Goal: Transaction & Acquisition: Download file/media

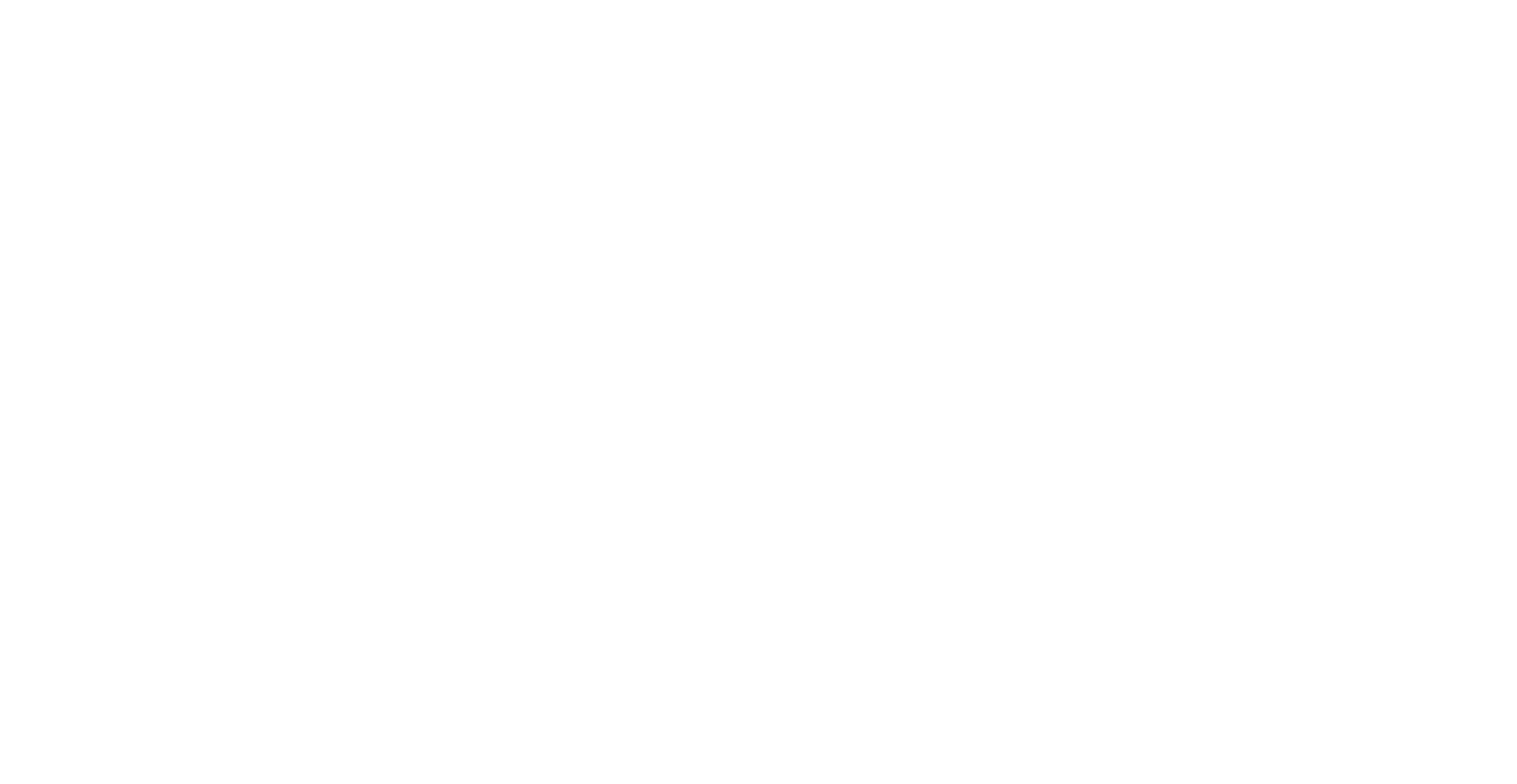
scroll to position [1637, 0]
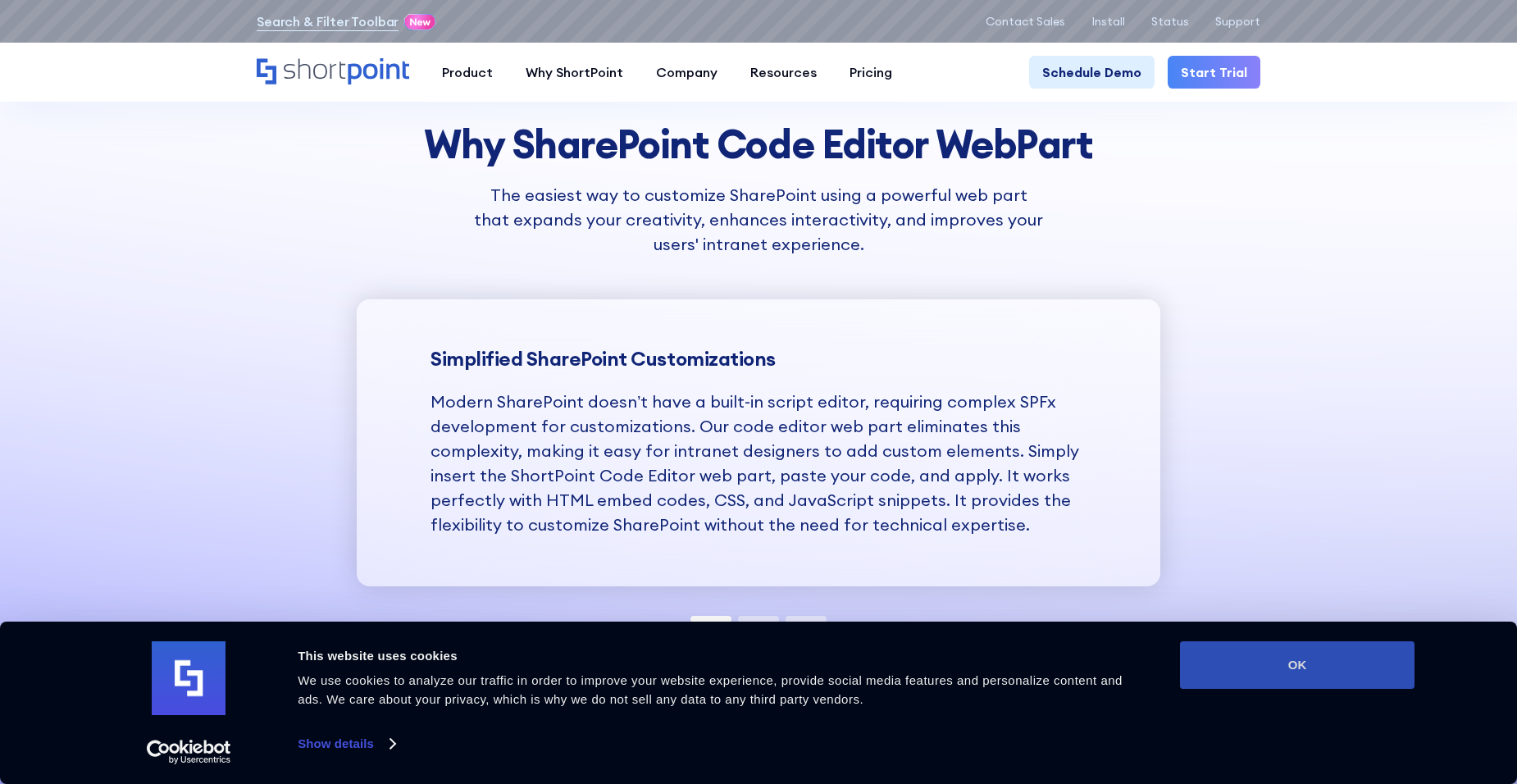
click at [1291, 672] on button "OK" at bounding box center [1297, 665] width 234 height 47
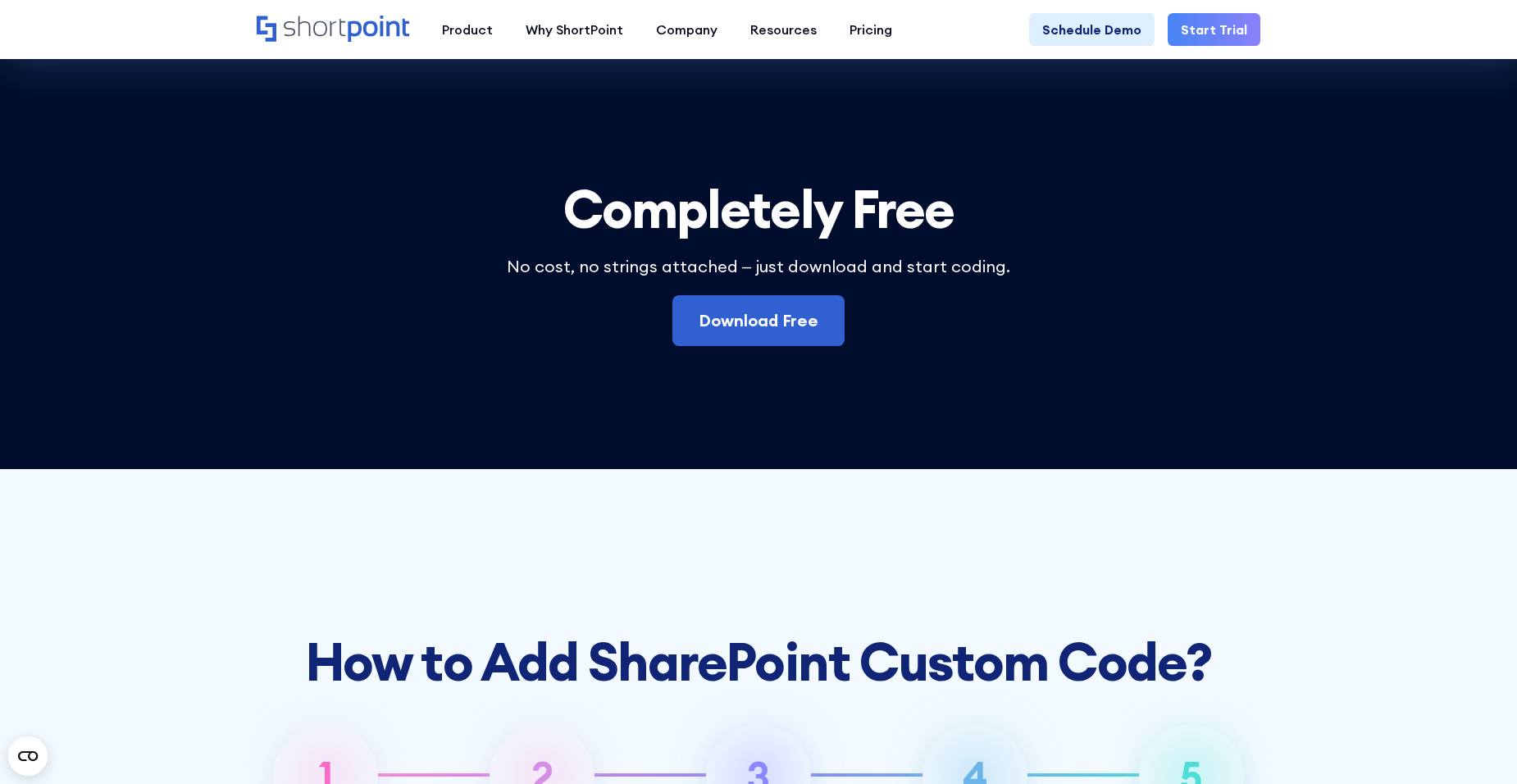
scroll to position [4754, 0]
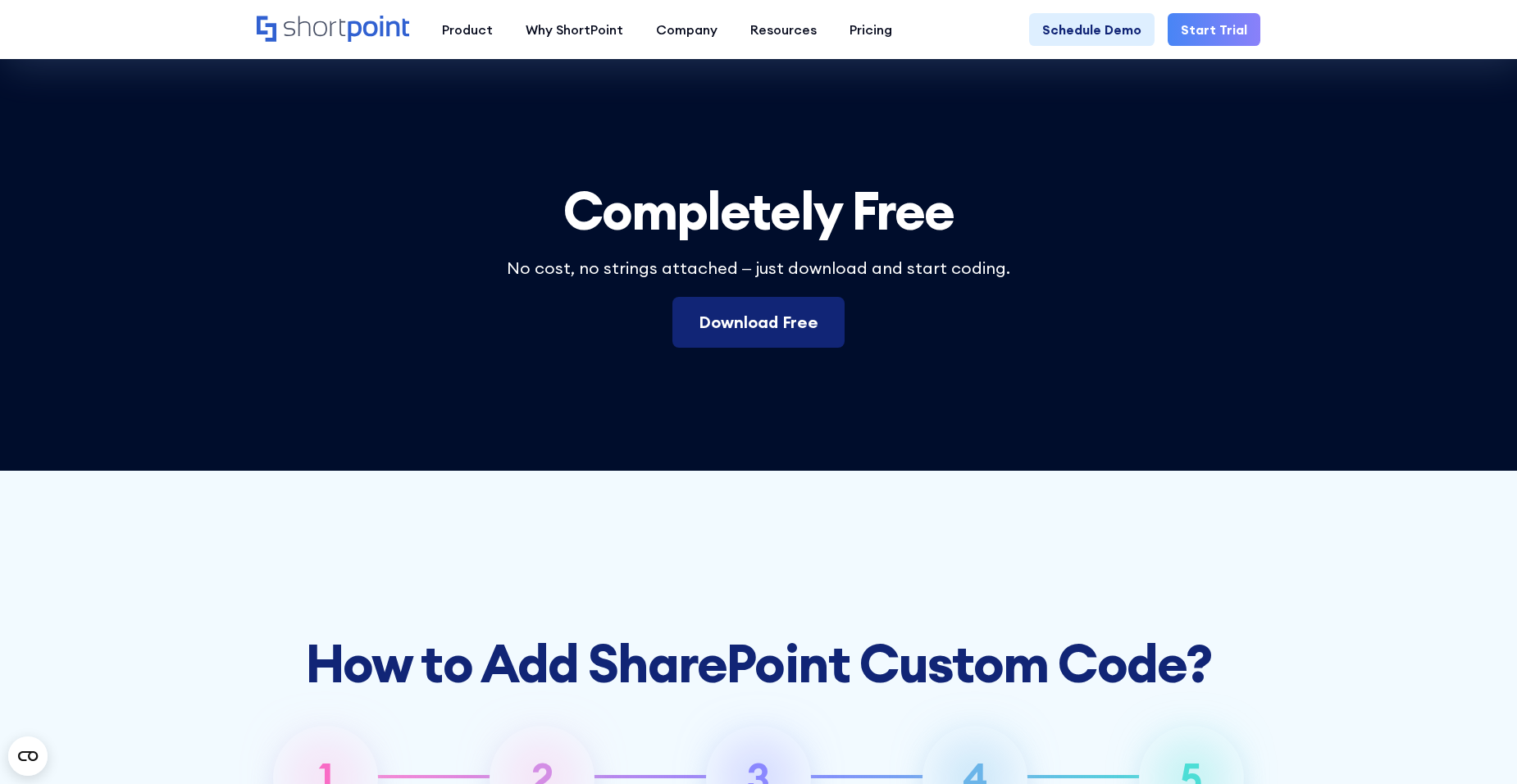
click at [699, 347] on link "Download Free" at bounding box center [758, 323] width 172 height 51
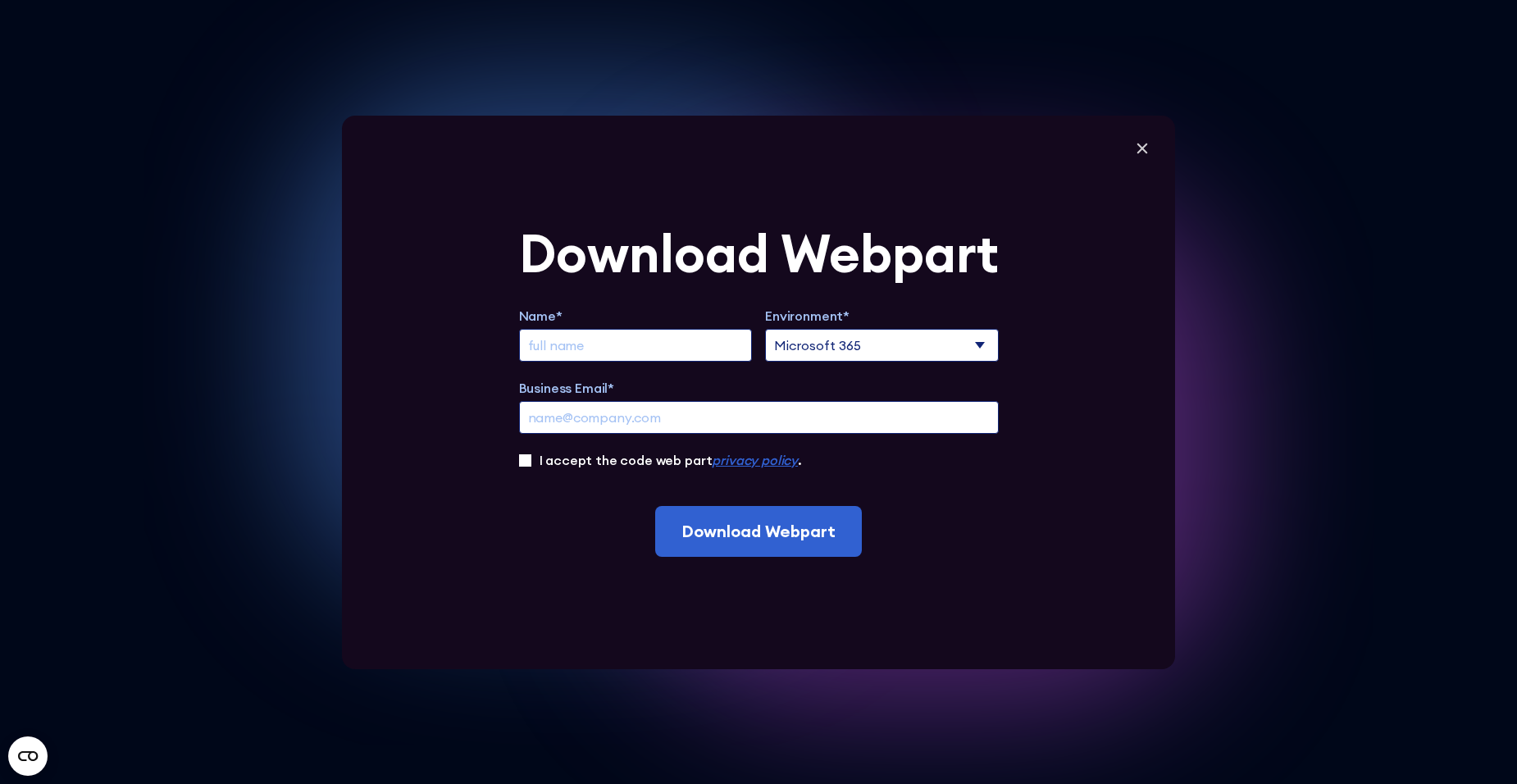
click at [640, 352] on input "Extend Trial" at bounding box center [635, 344] width 233 height 32
click at [836, 345] on select "Microsoft 365 SharePoint Online SharePoint 2019 (On-Premise)" at bounding box center [880, 344] width 233 height 32
select select "SharePoint Online"
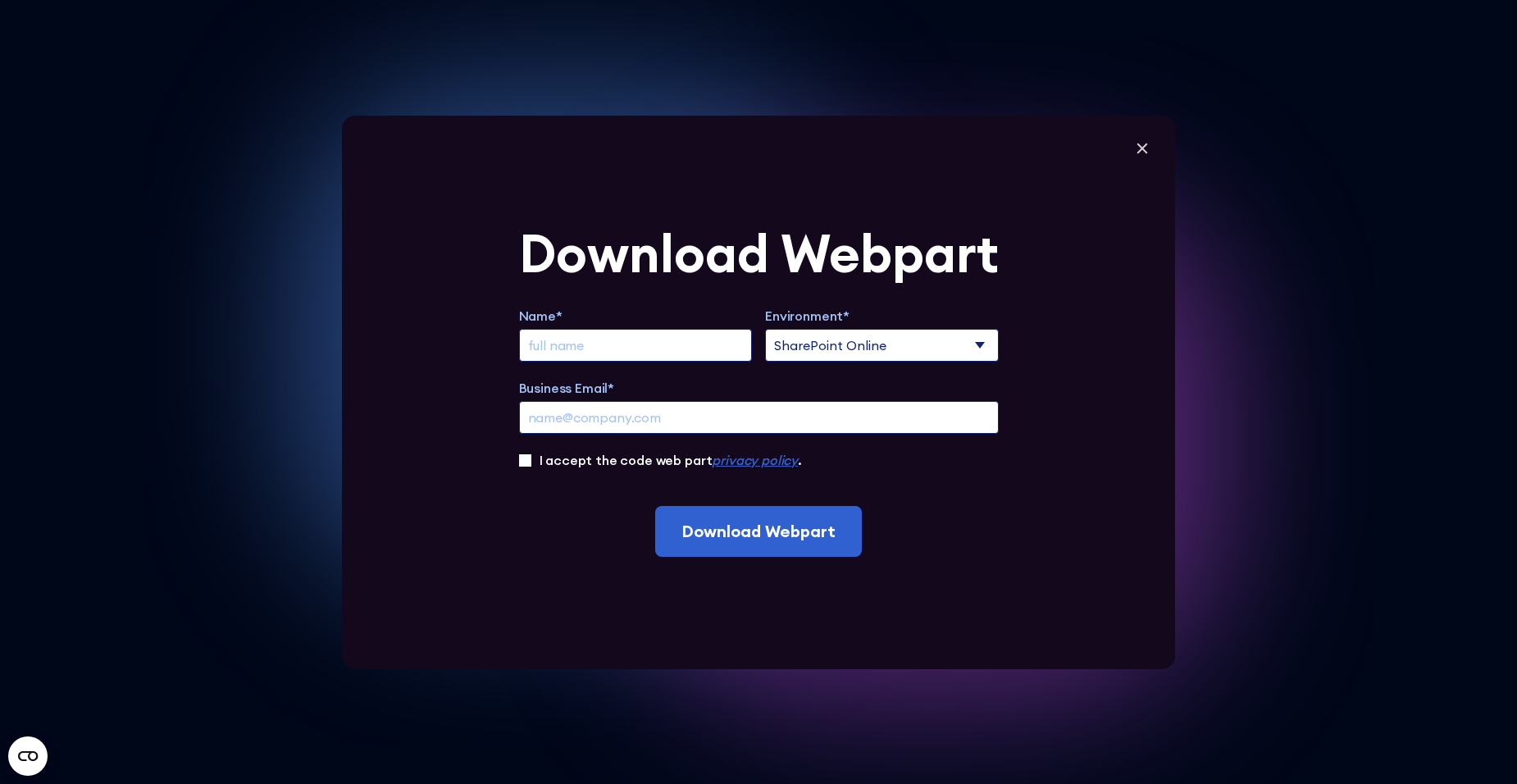
click at [770, 329] on select "Microsoft 365 SharePoint Online SharePoint 2019 (On-Premise)" at bounding box center [880, 344] width 233 height 32
click at [729, 357] on input "Extend Trial" at bounding box center [635, 344] width 233 height 32
type input "Carlos Avila"
click at [576, 415] on input "Business Email*" at bounding box center [758, 416] width 479 height 32
click at [472, 438] on div "Download Webpart Name* Carlos Avila Environment* Microsoft 365 SharePoint Onlin…" at bounding box center [758, 392] width 833 height 553
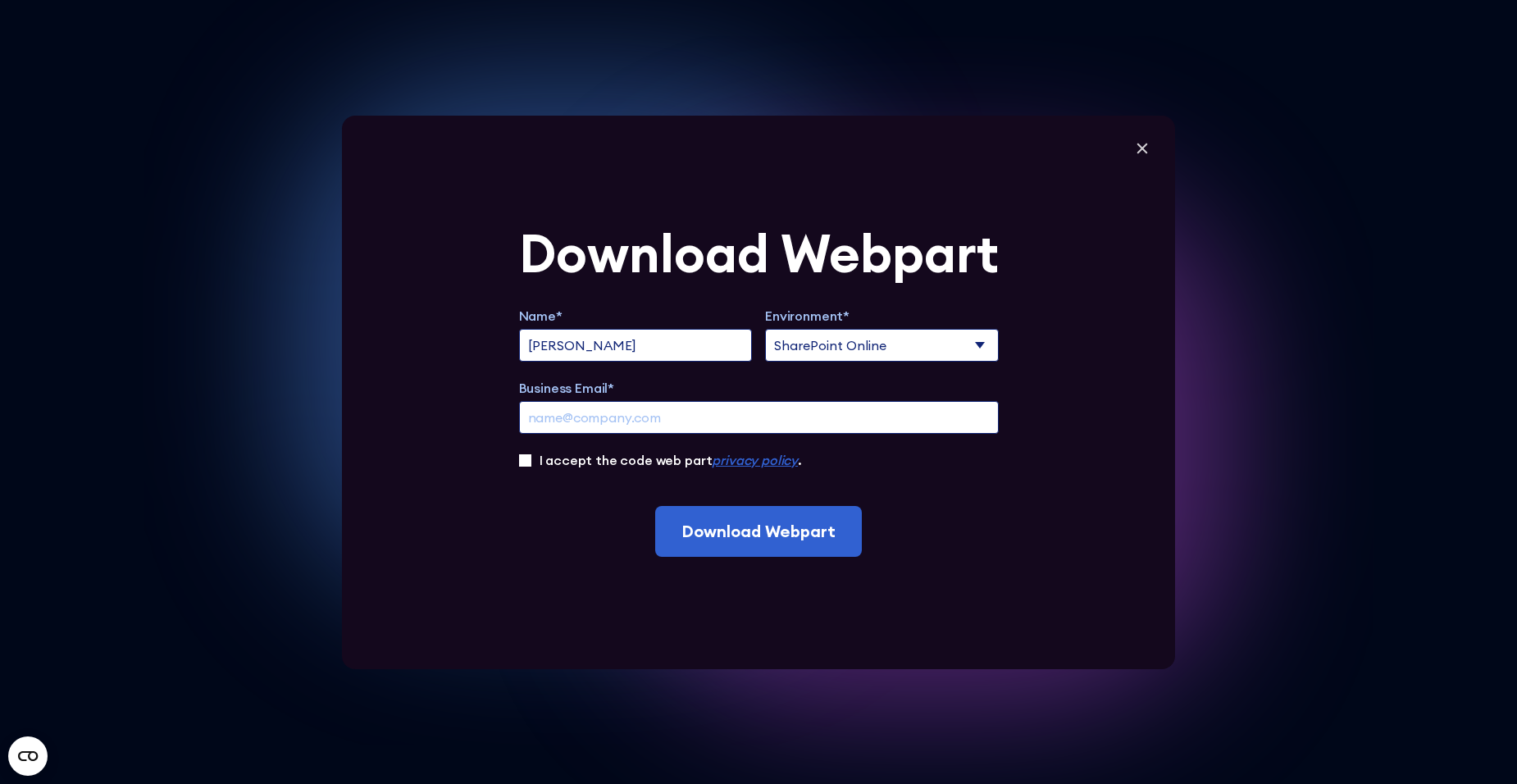
click at [531, 460] on input "I accept the code web part privacy policy ." at bounding box center [524, 460] width 12 height 12
checkbox input "true"
click at [584, 415] on input "Business Email*" at bounding box center [758, 416] width 479 height 32
type input "carlos.avila@merritt.ca"
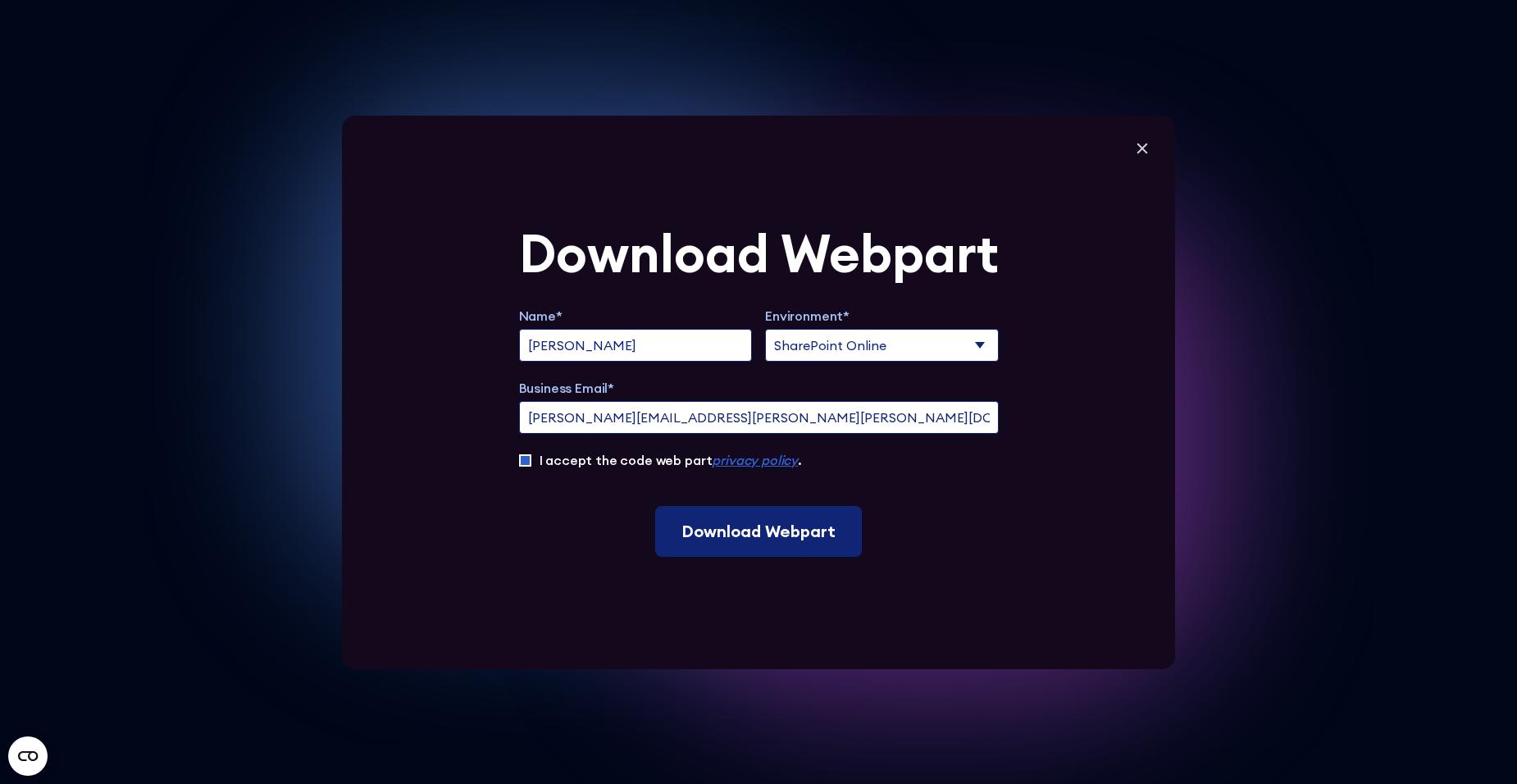
click at [764, 539] on input "Download Webpart" at bounding box center [758, 531] width 207 height 51
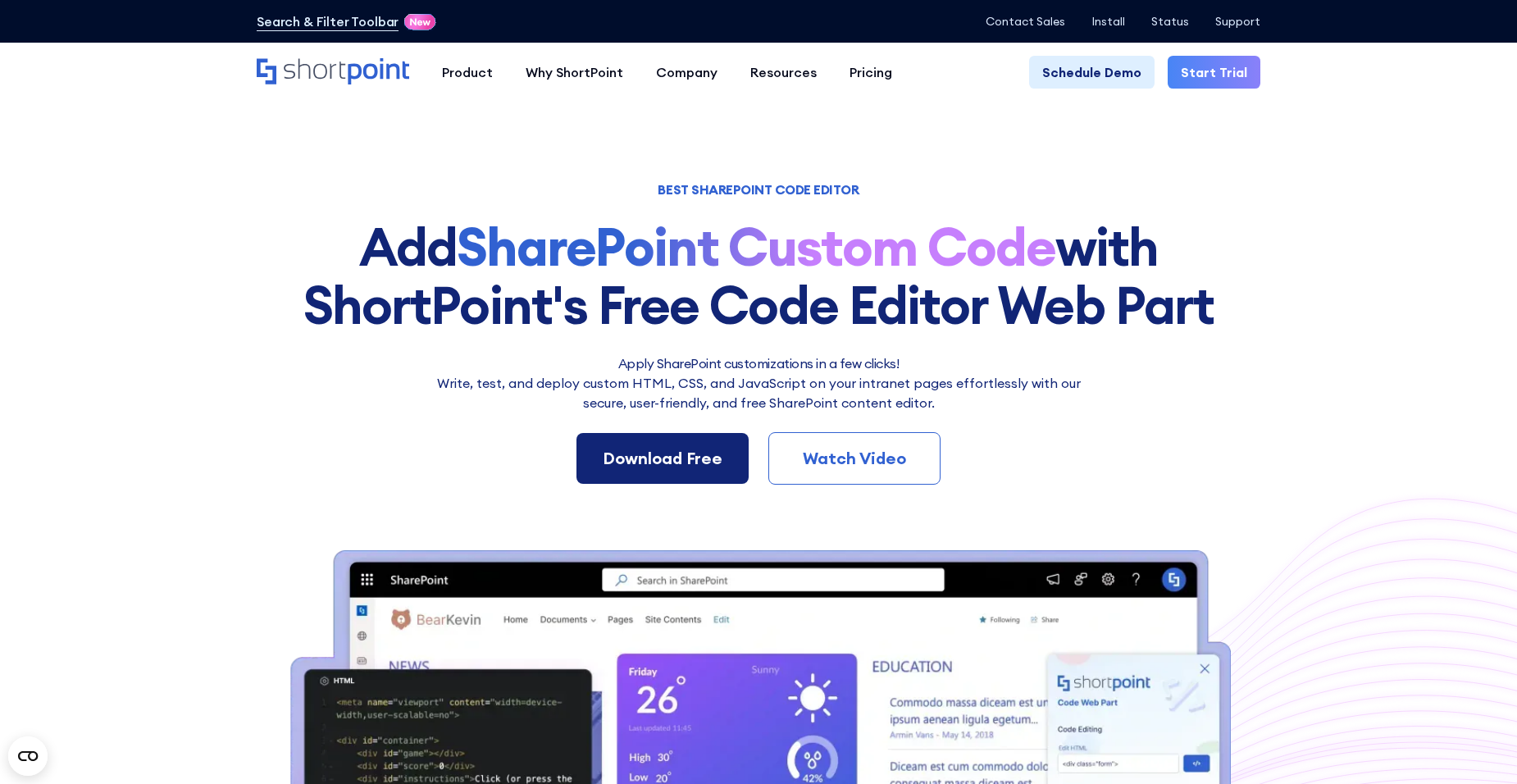
click at [671, 469] on div "Download Free" at bounding box center [662, 457] width 120 height 25
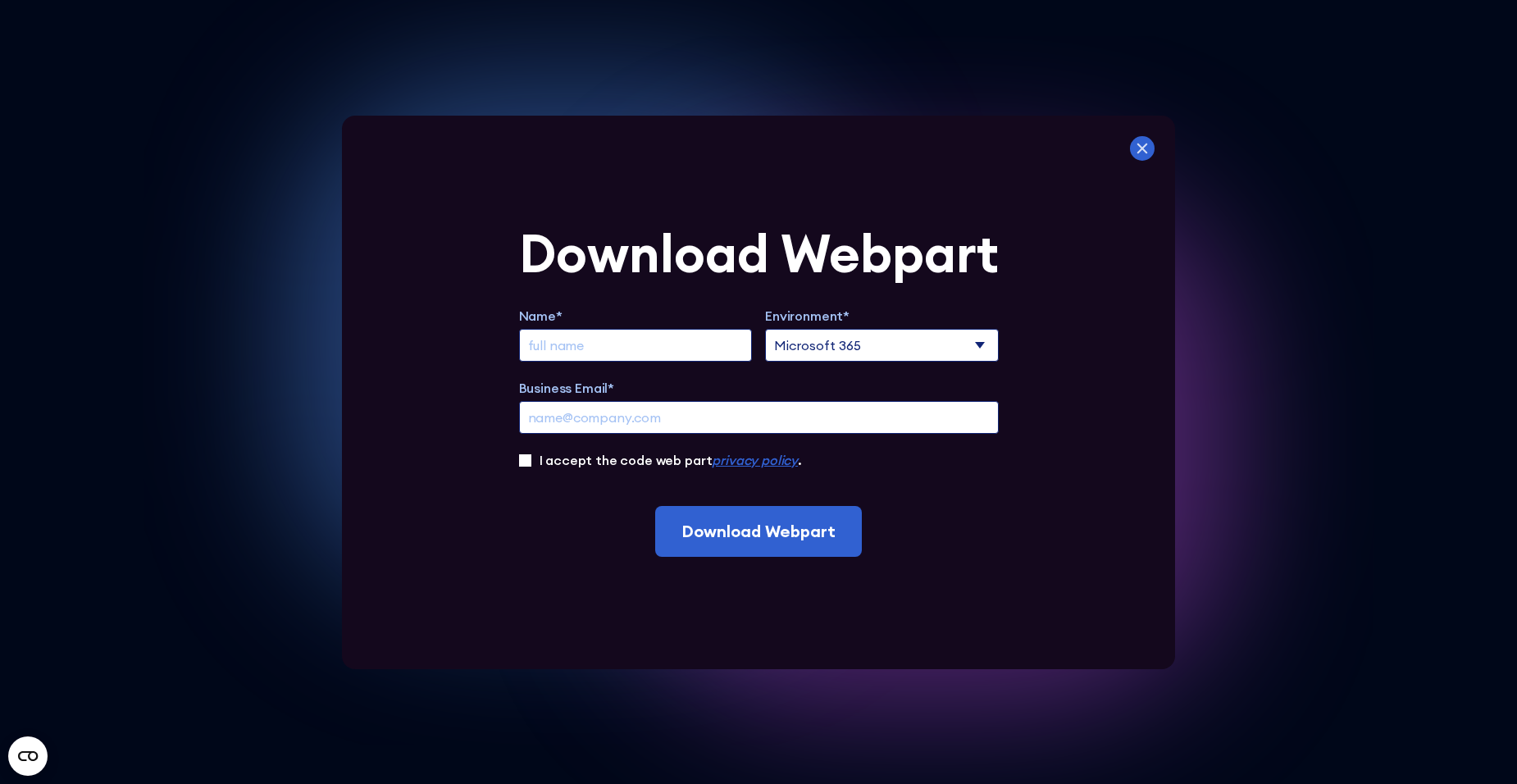
click at [1148, 148] on icon at bounding box center [1142, 148] width 11 height 11
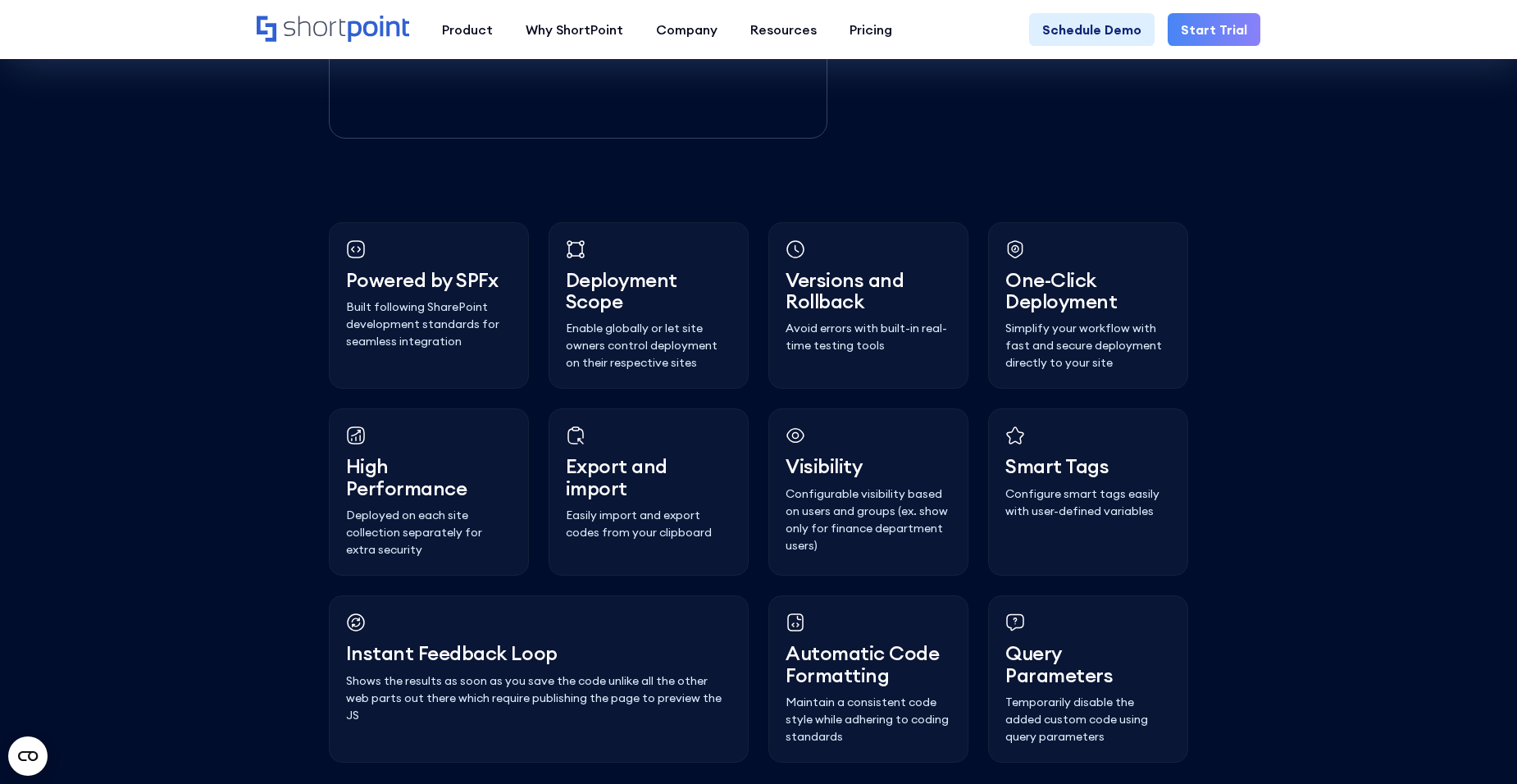
scroll to position [4038, 0]
